Goal: Find specific page/section: Find specific page/section

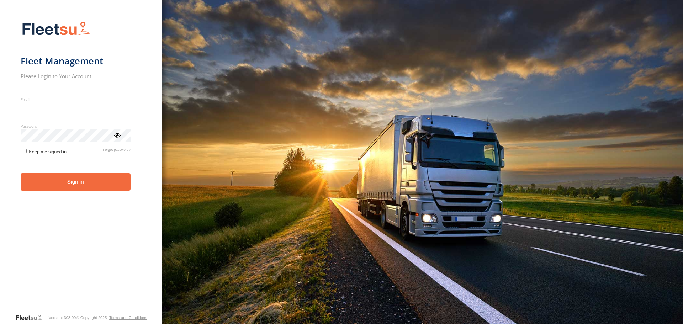
type input "**********"
click at [111, 189] on button "Sign in" at bounding box center [76, 181] width 110 height 17
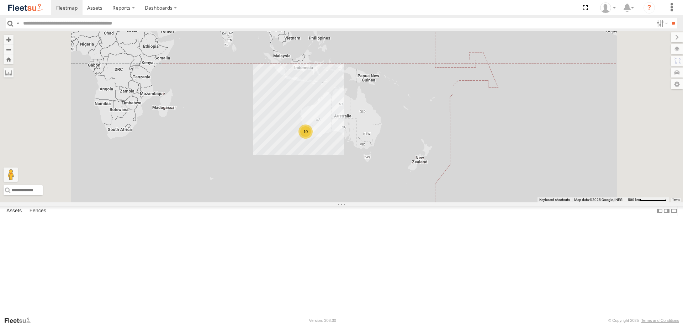
click at [0, 0] on span at bounding box center [0, 0] width 0 height 0
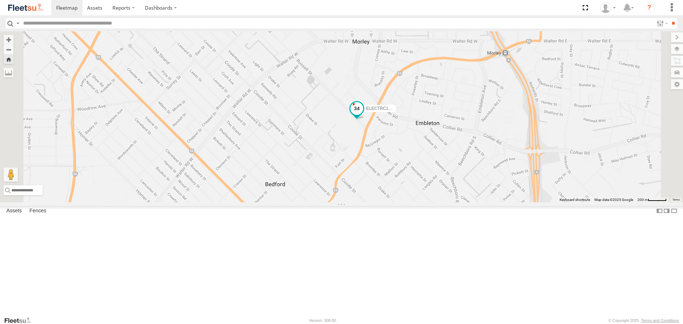
click at [363, 115] on span at bounding box center [356, 108] width 13 height 13
click at [313, 196] on div "ELECTRC14 - Spare ELECTRC14 - Spare All Assets [PERSON_NAME] St [PERSON_NAME] -…" at bounding box center [341, 116] width 683 height 171
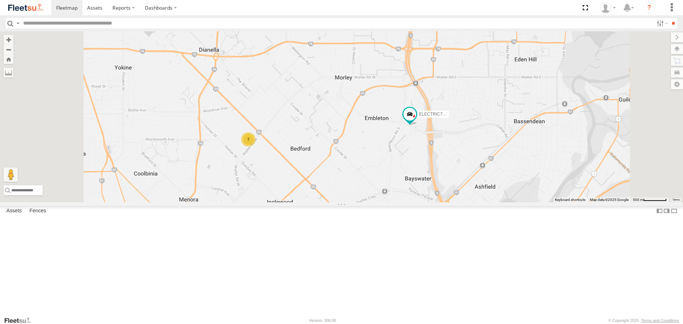
click at [0, 0] on span at bounding box center [0, 0] width 0 height 0
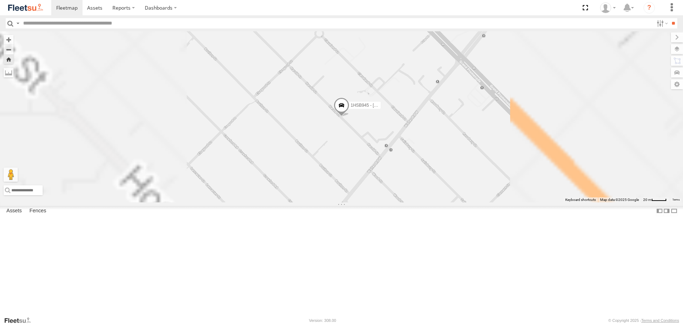
click at [349, 117] on span at bounding box center [342, 106] width 16 height 19
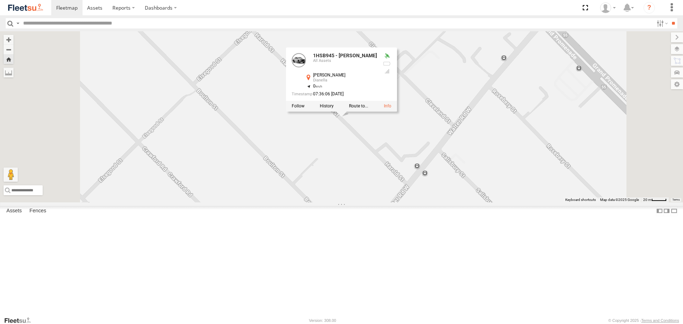
drag, startPoint x: 427, startPoint y: 187, endPoint x: 420, endPoint y: 183, distance: 8.0
click at [426, 187] on div "1HSB945 - Ben 1HSB945 - [PERSON_NAME] All Assets [PERSON_NAME] Dianella -31.907…" at bounding box center [341, 116] width 683 height 171
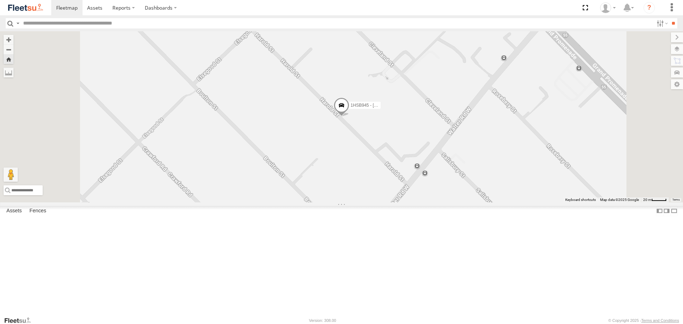
click at [0, 0] on div at bounding box center [0, 0] width 0 height 0
click at [0, 0] on span at bounding box center [0, 0] width 0 height 0
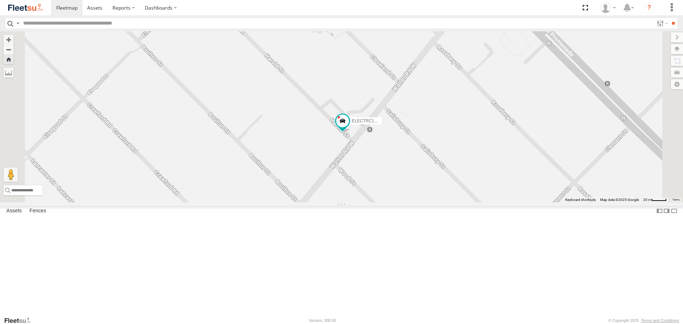
drag, startPoint x: 380, startPoint y: 147, endPoint x: 385, endPoint y: 182, distance: 35.1
click at [385, 182] on div "ELECTRC14 - Spare" at bounding box center [341, 116] width 683 height 171
